Goal: Information Seeking & Learning: Find specific fact

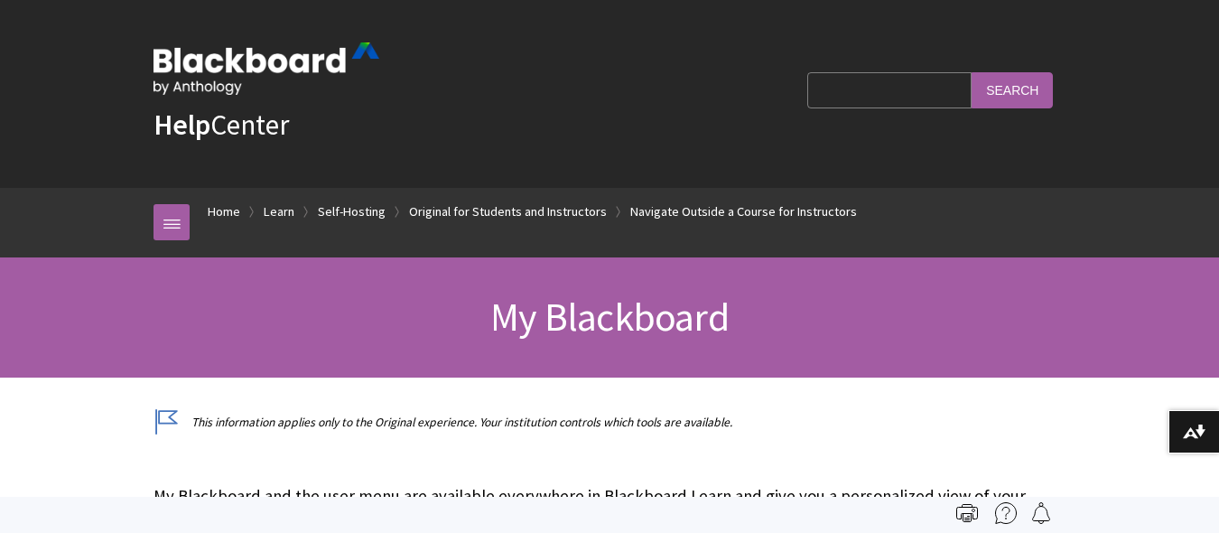
click at [895, 88] on input "Search Query" at bounding box center [889, 89] width 164 height 35
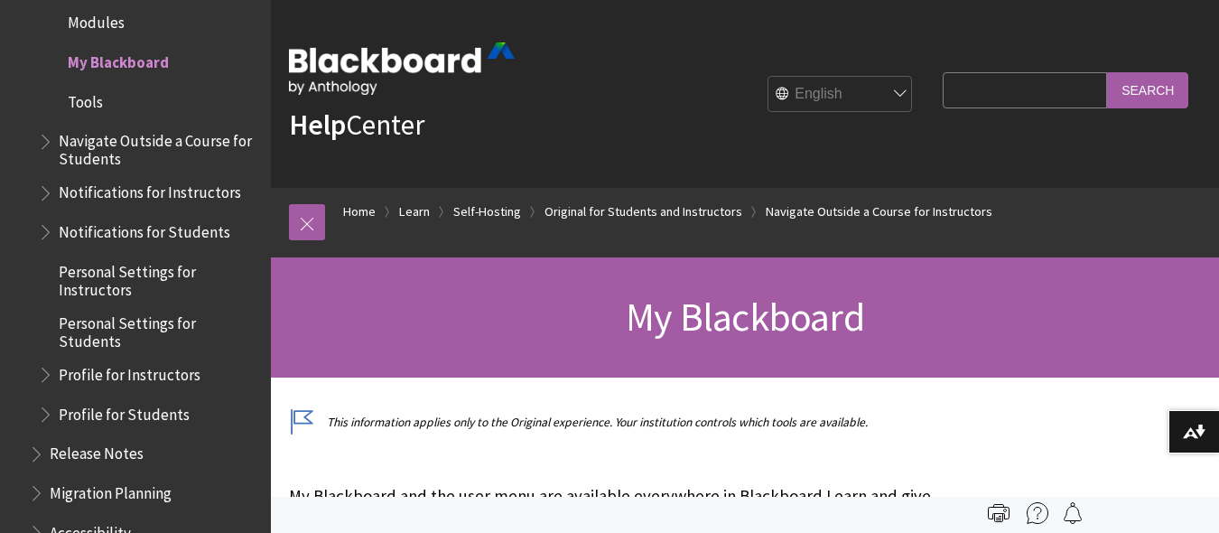
click at [1043, 78] on input "Search Query" at bounding box center [1024, 89] width 164 height 35
type input "h"
type input "Harper@GMAIL>OM"
click at [1144, 93] on input "Search" at bounding box center [1147, 89] width 81 height 35
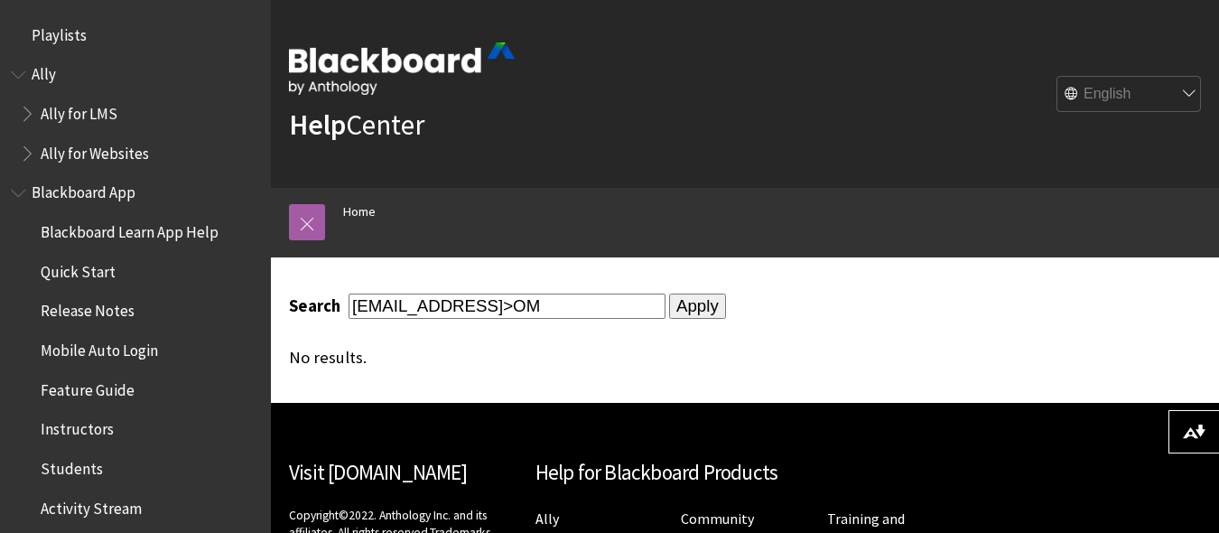
click at [879, 234] on ol "Home" at bounding box center [763, 214] width 876 height 53
click at [1144, 23] on div "Help Center English عربية Català Cymraeg Deutsch Español Suomi Français עברית I…" at bounding box center [745, 94] width 948 height 188
